Goal: Navigation & Orientation: Find specific page/section

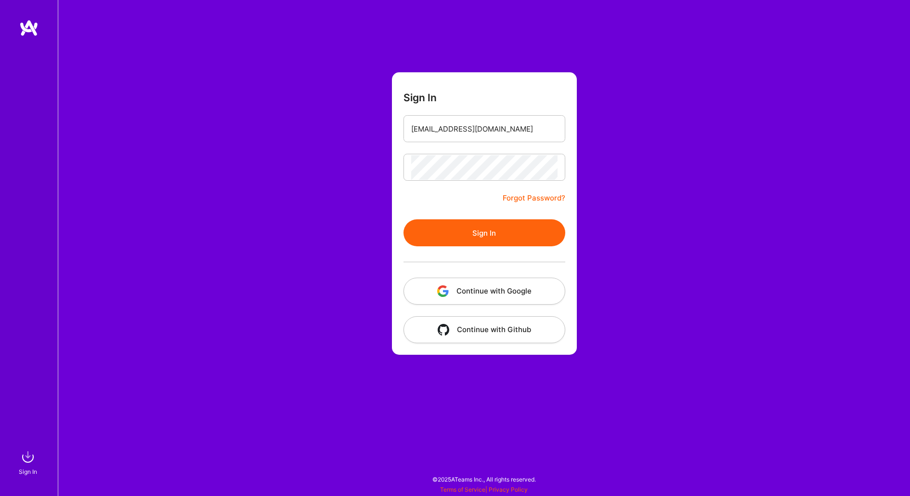
click at [502, 282] on button "Continue with Google" at bounding box center [485, 290] width 162 height 27
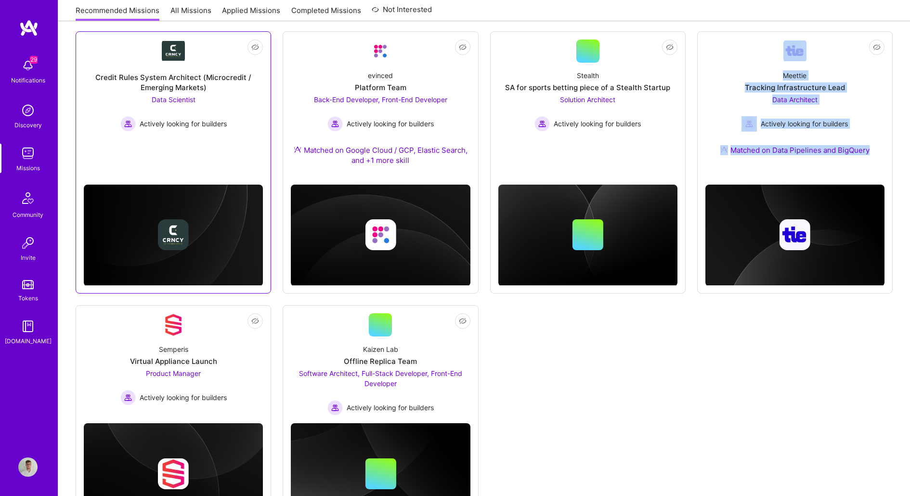
scroll to position [473, 0]
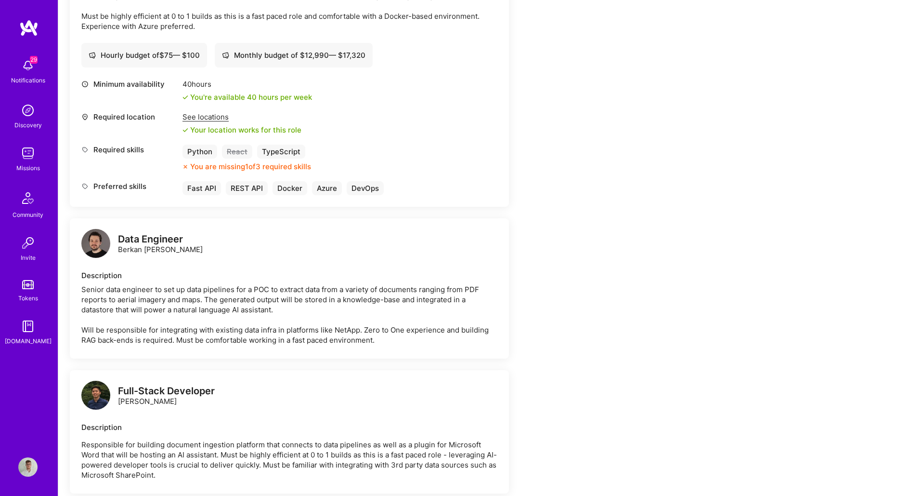
scroll to position [1041, 0]
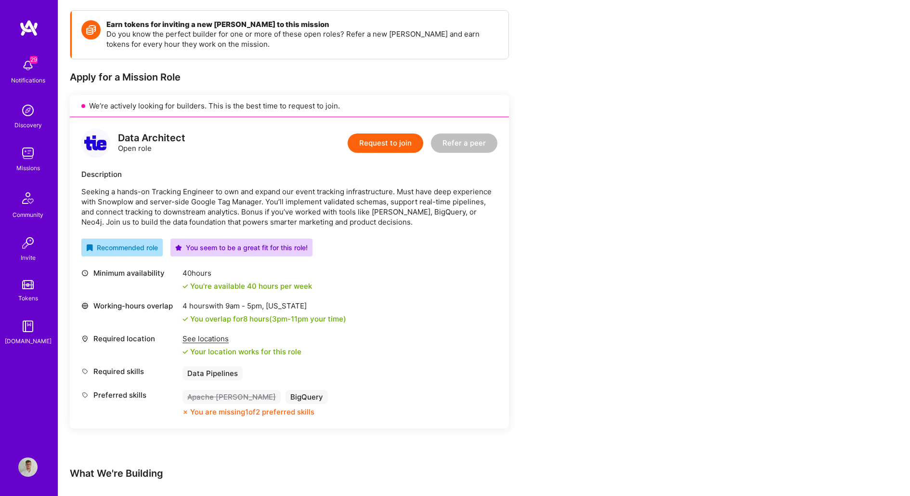
scroll to position [166, 0]
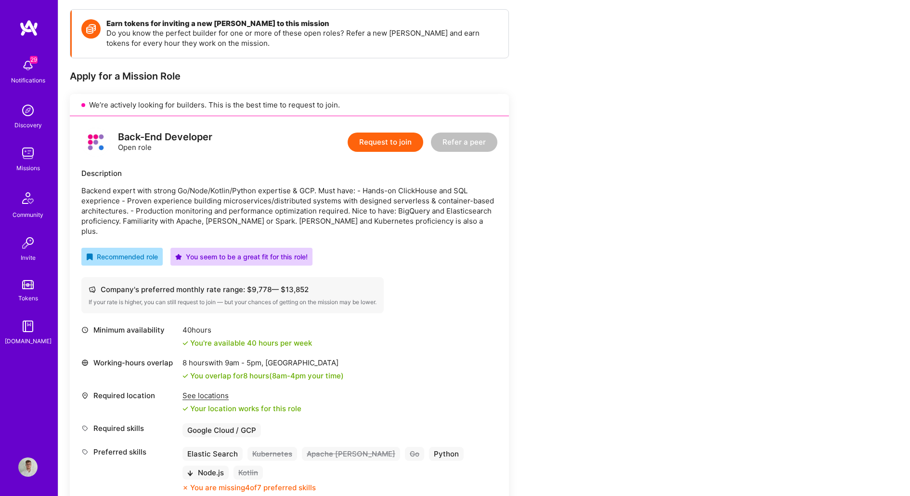
scroll to position [143, 0]
